Goal: Task Accomplishment & Management: Use online tool/utility

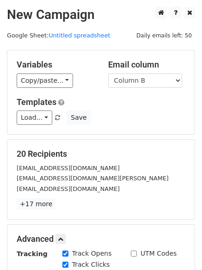
select select "Column B"
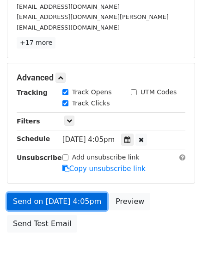
click at [58, 201] on link "Send on Sep 23 at 4:05pm" at bounding box center [57, 202] width 100 height 18
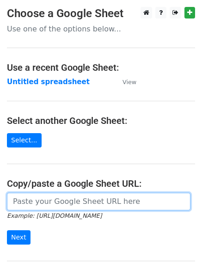
click at [63, 205] on input "url" at bounding box center [99, 202] width 184 height 18
type input "[URL][DOMAIN_NAME]"
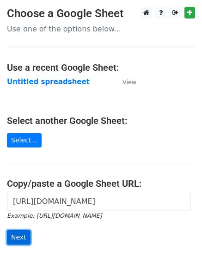
click at [19, 239] on input "Next" at bounding box center [19, 238] width 24 height 14
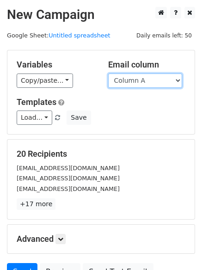
click at [176, 80] on select "Column A Column B Column C Column D Column E" at bounding box center [145, 81] width 74 height 14
select select "Column C"
click at [108, 74] on select "Column A Column B Column C Column D Column E" at bounding box center [145, 81] width 74 height 14
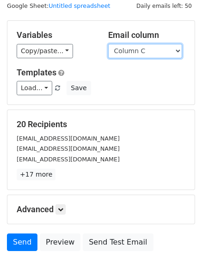
scroll to position [89, 0]
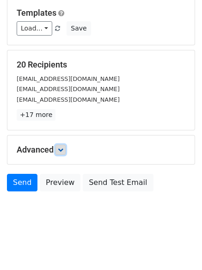
click at [62, 148] on icon at bounding box center [61, 150] width 6 height 6
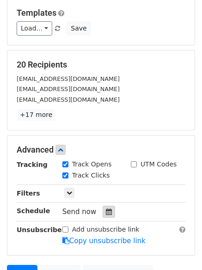
click at [106, 210] on icon at bounding box center [109, 212] width 6 height 6
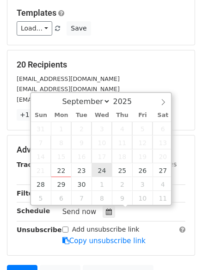
type input "2025-09-24 12:00"
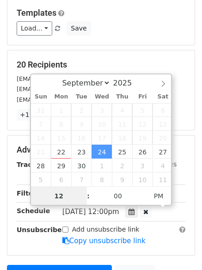
scroll to position [0, 0]
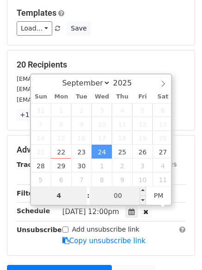
type input "4"
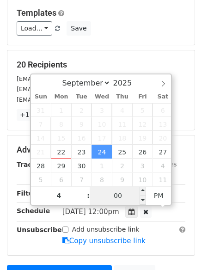
type input "2025-09-24 16:00"
type input "04"
click at [120, 193] on input "00" at bounding box center [118, 196] width 56 height 19
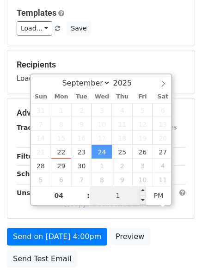
type input "10"
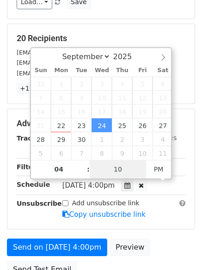
scroll to position [182, 0]
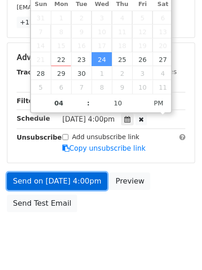
type input "2025-09-24 16:10"
click at [53, 180] on link "Send on Sep 24 at 4:00pm" at bounding box center [57, 182] width 100 height 18
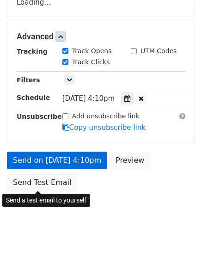
scroll to position [165, 0]
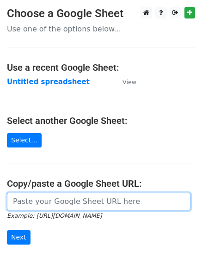
click at [73, 202] on input "url" at bounding box center [99, 202] width 184 height 18
type input "[URL][DOMAIN_NAME]"
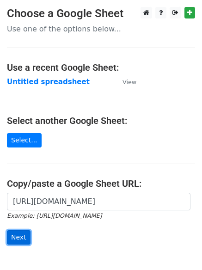
click at [16, 237] on input "Next" at bounding box center [19, 238] width 24 height 14
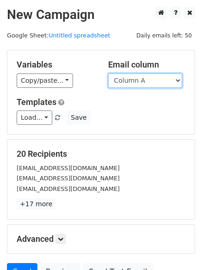
click at [178, 79] on select "Column A Column B Column C Column D Column E" at bounding box center [145, 81] width 74 height 14
select select "Column D"
click at [108, 74] on select "Column A Column B Column C Column D Column E" at bounding box center [145, 81] width 74 height 14
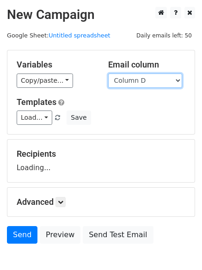
scroll to position [52, 0]
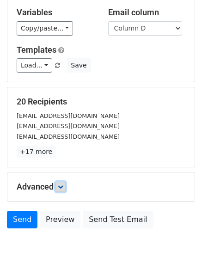
click at [63, 188] on icon at bounding box center [61, 187] width 6 height 6
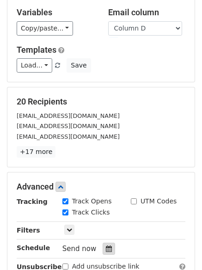
click at [106, 249] on icon at bounding box center [109, 249] width 6 height 6
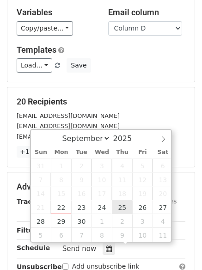
type input "2025-09-25 12:00"
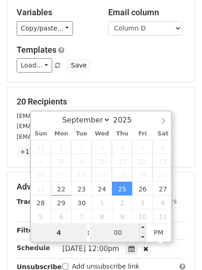
type input "4"
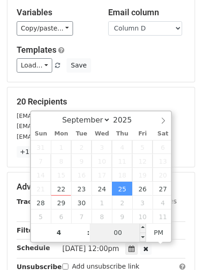
type input "2025-09-25 16:00"
type input "04"
click at [116, 235] on input "00" at bounding box center [118, 233] width 56 height 19
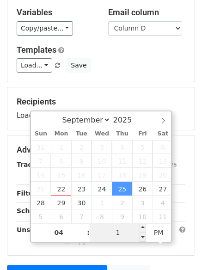
type input "15"
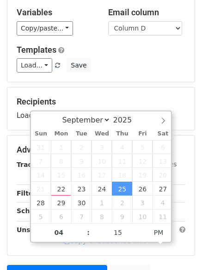
type input "2025-09-25 16:15"
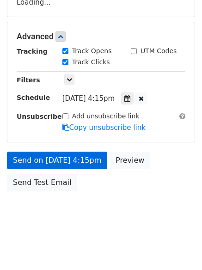
scroll to position [165, 0]
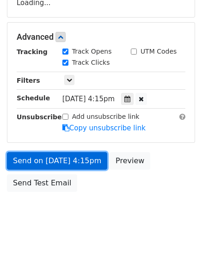
click at [42, 158] on link "Send on Sep 25 at 4:15pm" at bounding box center [57, 161] width 100 height 18
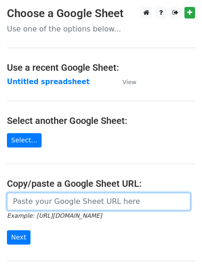
click at [74, 202] on input "url" at bounding box center [99, 202] width 184 height 18
type input "[URL][DOMAIN_NAME]"
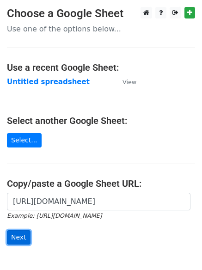
click at [18, 239] on input "Next" at bounding box center [19, 238] width 24 height 14
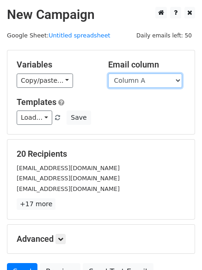
click at [176, 80] on select "Column A Column B Column C Column D Column E" at bounding box center [145, 81] width 74 height 14
select select "Column E"
click at [108, 74] on select "Column A Column B Column C Column D Column E" at bounding box center [145, 81] width 74 height 14
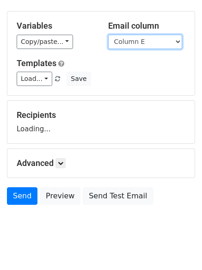
scroll to position [52, 0]
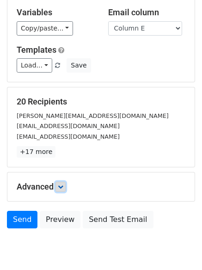
click at [63, 187] on icon at bounding box center [61, 187] width 6 height 6
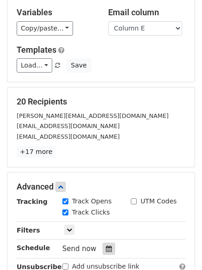
click at [108, 249] on div at bounding box center [109, 249] width 12 height 12
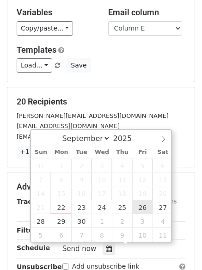
type input "2025-09-26 12:00"
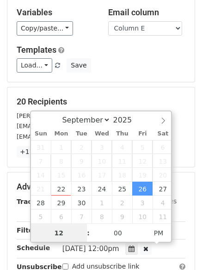
scroll to position [0, 0]
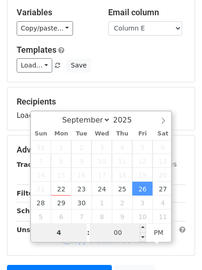
type input "4"
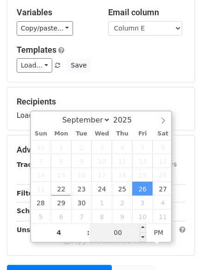
type input "2025-09-26 16:00"
type input "04"
click at [119, 236] on input "00" at bounding box center [118, 233] width 56 height 19
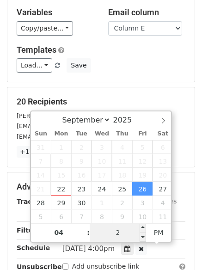
type input "20"
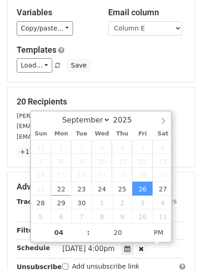
type input "2025-09-26 16:20"
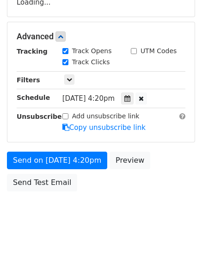
scroll to position [165, 0]
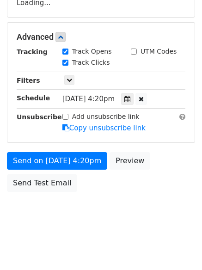
click at [46, 173] on div "Send on Sep 26 at 4:20pm Preview Send Test Email" at bounding box center [101, 174] width 202 height 44
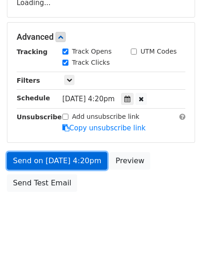
click at [46, 161] on form "Variables Copy/paste... {{Column A}} {{Column B}} {{Column C}} {{Column D}} {{C…" at bounding box center [101, 41] width 188 height 312
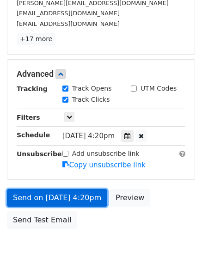
click at [49, 197] on link "Send on Sep 26 at 4:20pm" at bounding box center [57, 198] width 100 height 18
